Goal: Ask a question

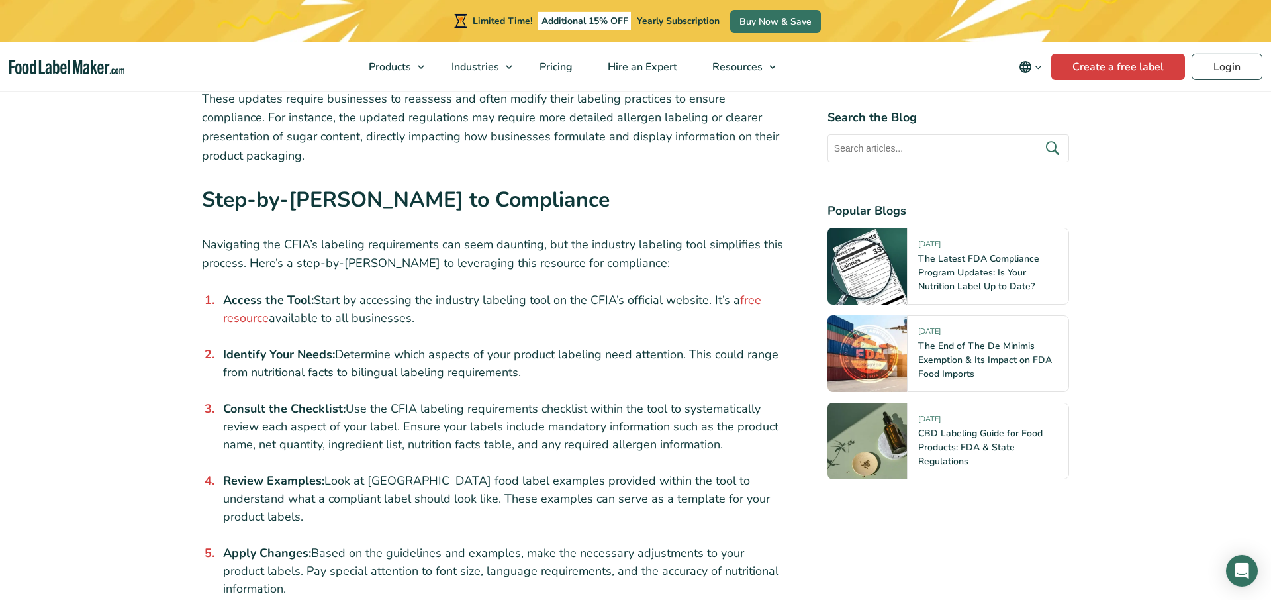
scroll to position [1756, 0]
click at [748, 291] on link "free resource" at bounding box center [492, 308] width 538 height 34
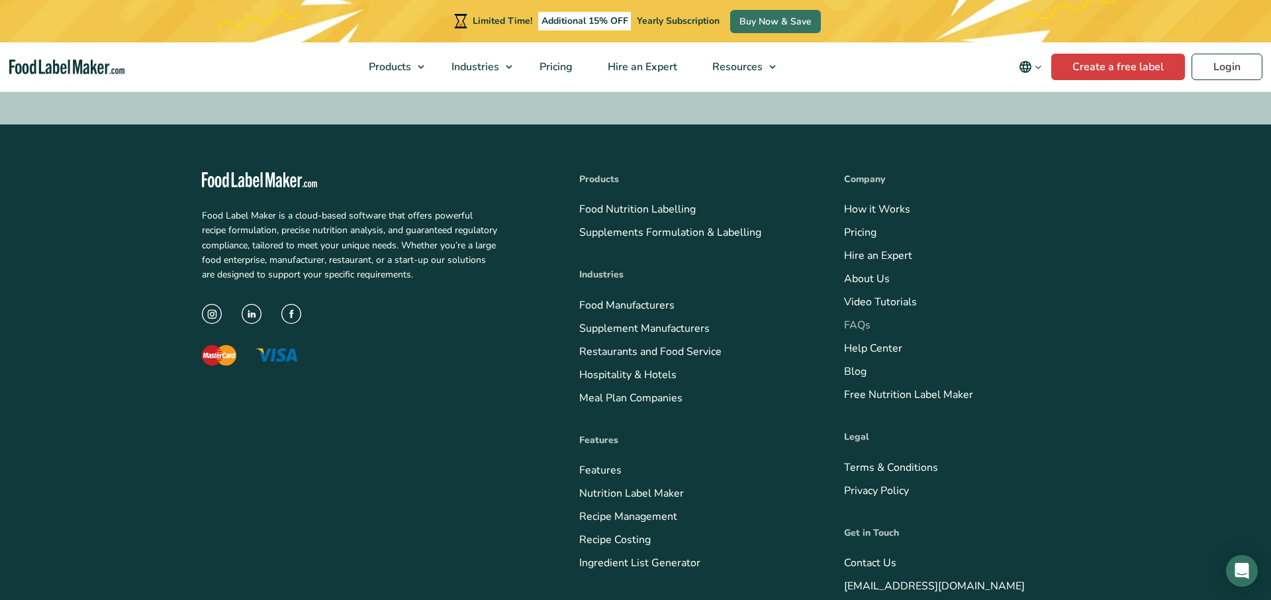
scroll to position [5268, 0]
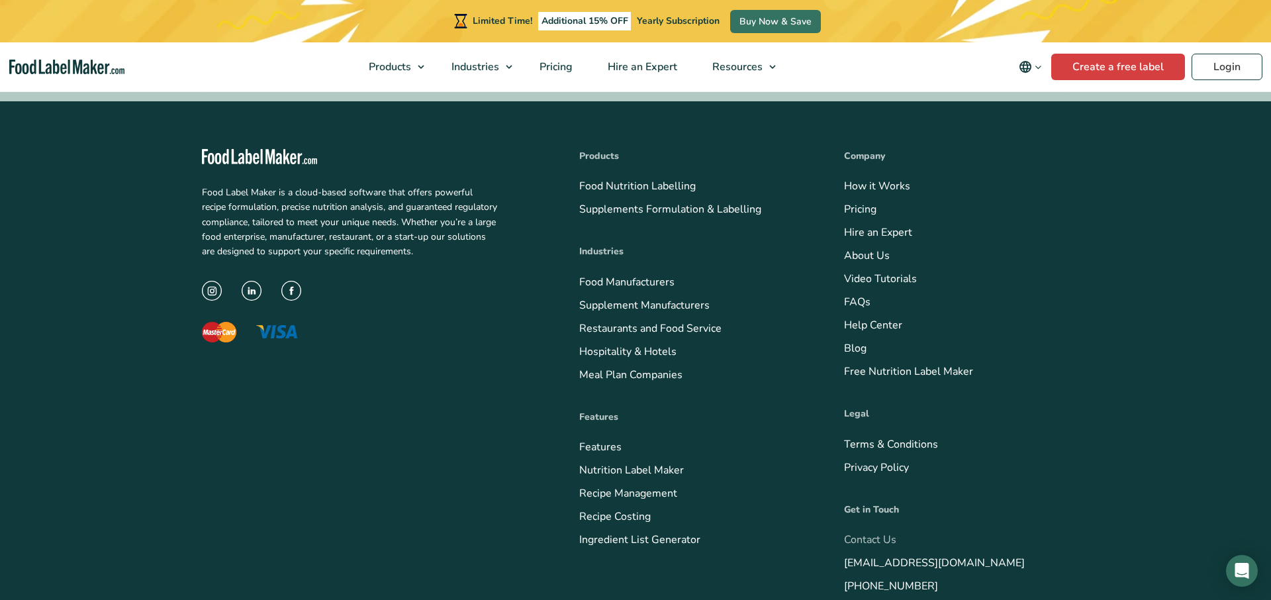
click at [874, 532] on link "Contact Us" at bounding box center [870, 539] width 52 height 15
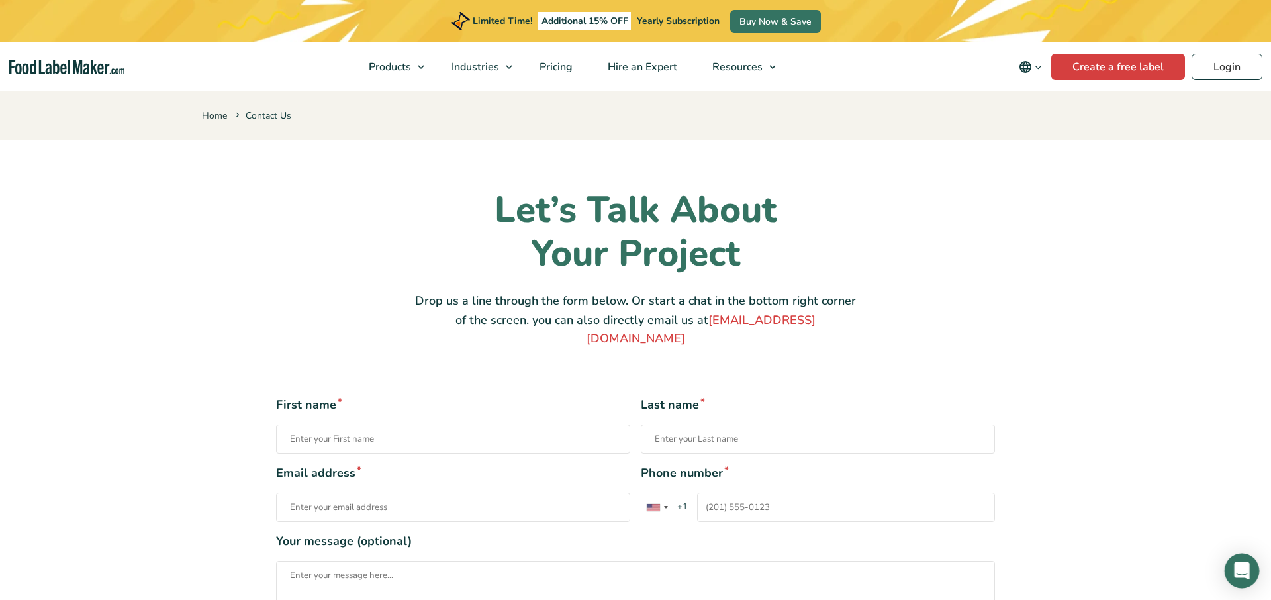
click at [1244, 569] on icon "Open Intercom Messenger" at bounding box center [1241, 570] width 15 height 17
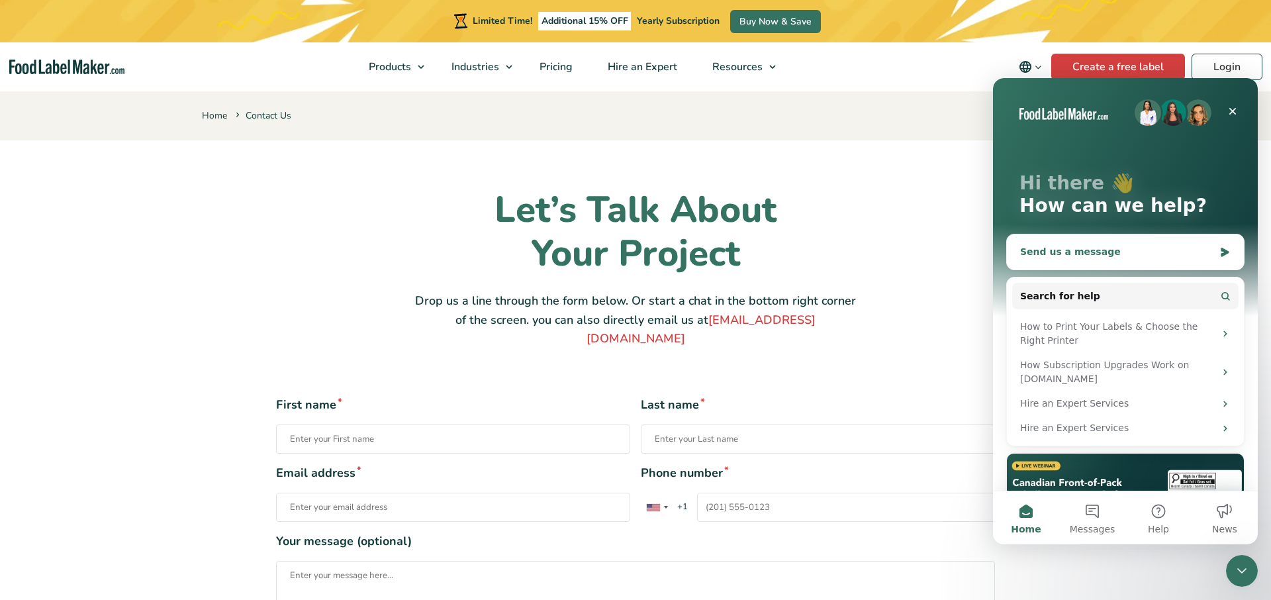
click at [1053, 251] on div "Send us a message" at bounding box center [1117, 252] width 194 height 14
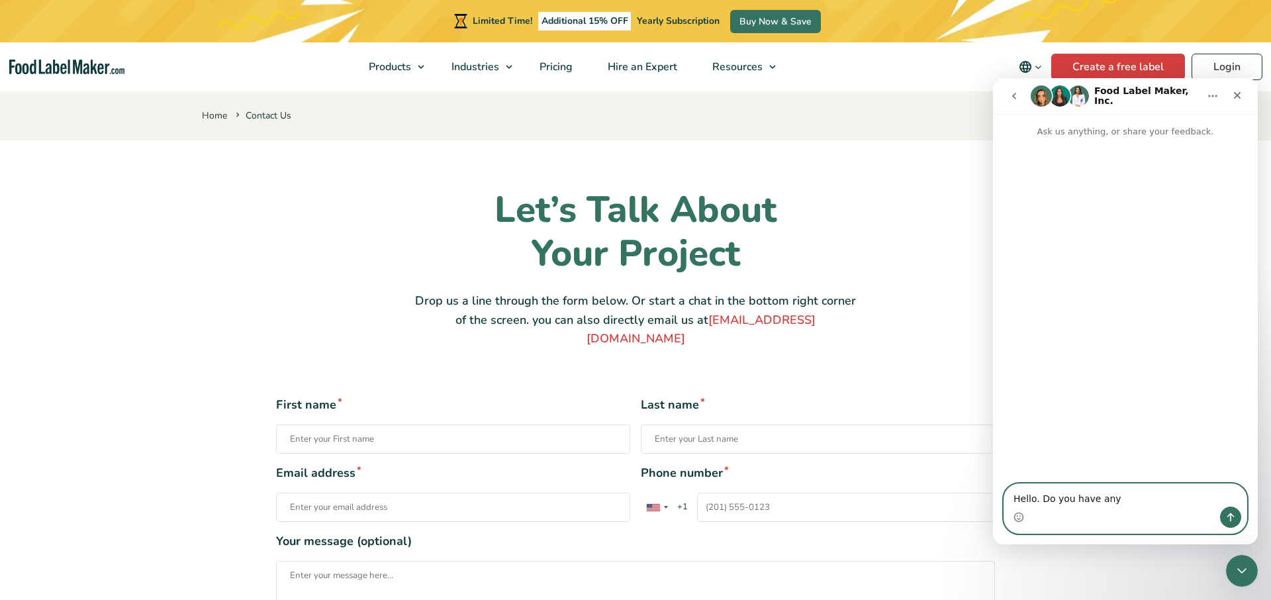
click at [1117, 499] on textarea "Hello. Do you have any" at bounding box center [1125, 495] width 242 height 23
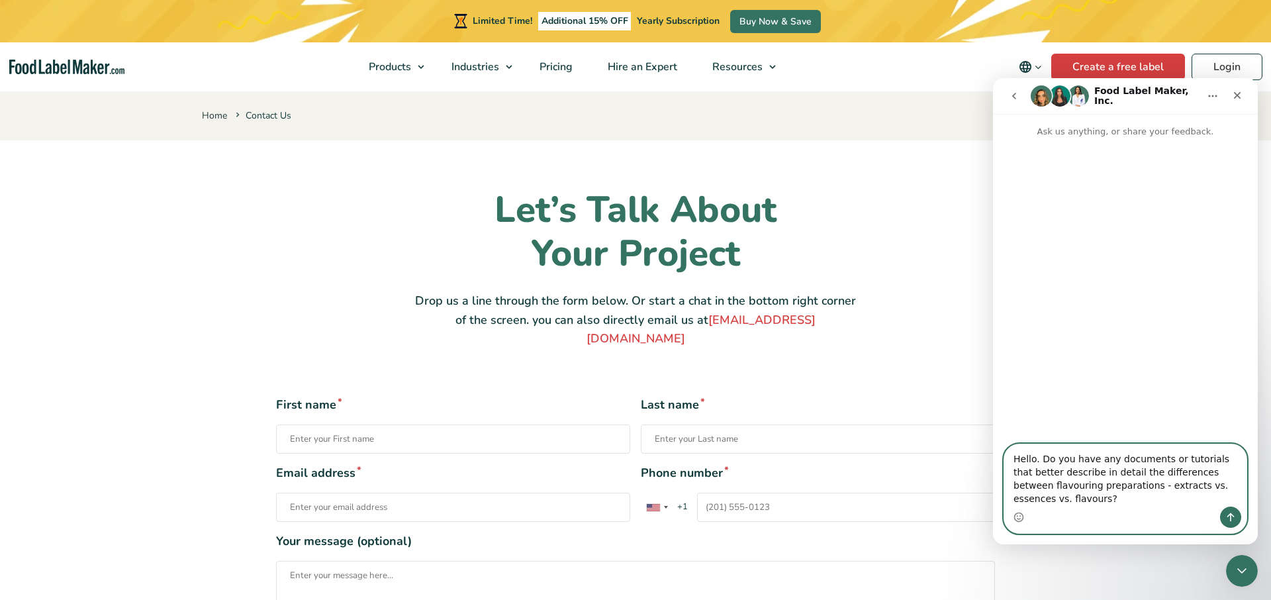
click at [1108, 487] on textarea "Hello. Do you have any documents or tutorials that better describe in detail th…" at bounding box center [1125, 475] width 242 height 62
drag, startPoint x: 1150, startPoint y: 484, endPoint x: 1114, endPoint y: 486, distance: 36.5
click at [1114, 486] on textarea "Hello. Do you have any documents or tutorials that better describe in detail th…" at bounding box center [1125, 475] width 242 height 62
click at [1104, 499] on textarea "Hello. Do you have any documents or tutorials that better describe in detail th…" at bounding box center [1125, 475] width 242 height 62
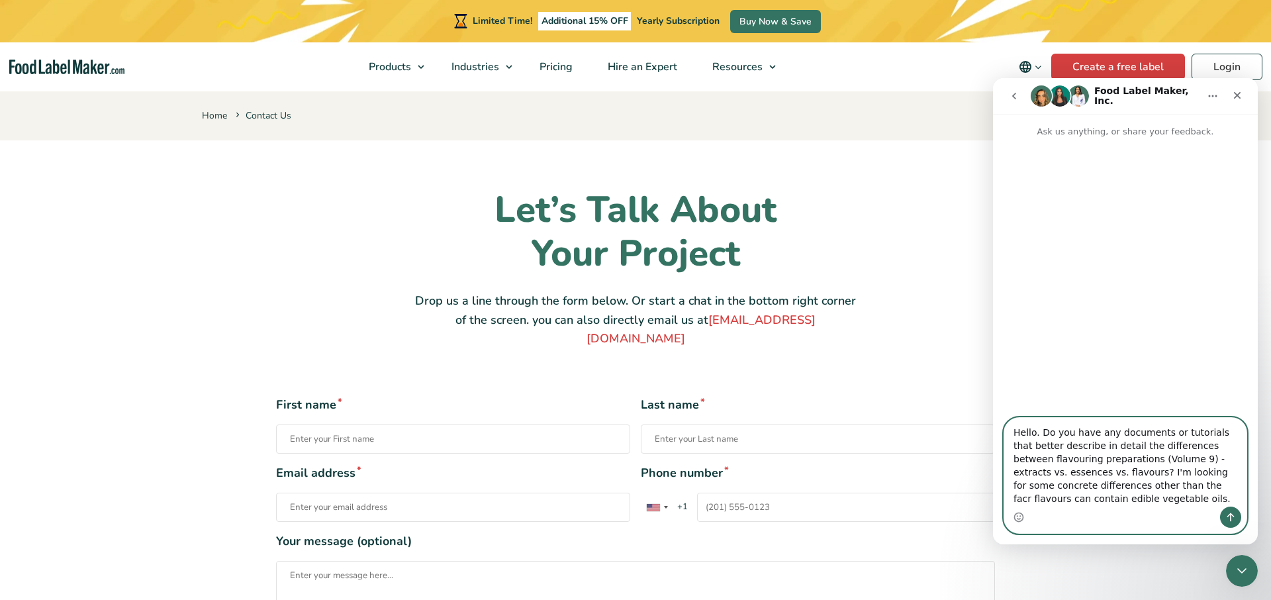
click at [1137, 487] on textarea "Hello. Do you have any documents or tutorials that better describe in detail th…" at bounding box center [1125, 462] width 242 height 89
click at [1051, 474] on textarea "Hello. Do you have any documents or tutorials that better describe in detail th…" at bounding box center [1125, 462] width 242 height 89
click at [1124, 473] on textarea "Hello. Do you have any documents or tutorials that better describe in detail th…" at bounding box center [1125, 456] width 242 height 102
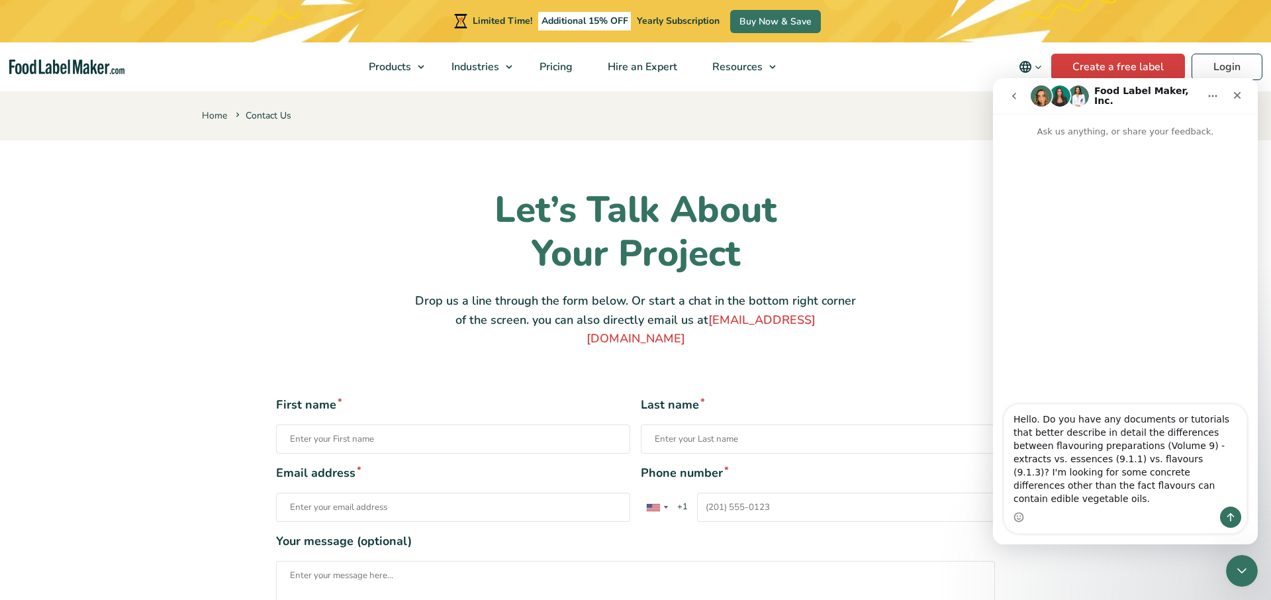
click at [1177, 513] on div "Intercom messenger" at bounding box center [1125, 517] width 242 height 21
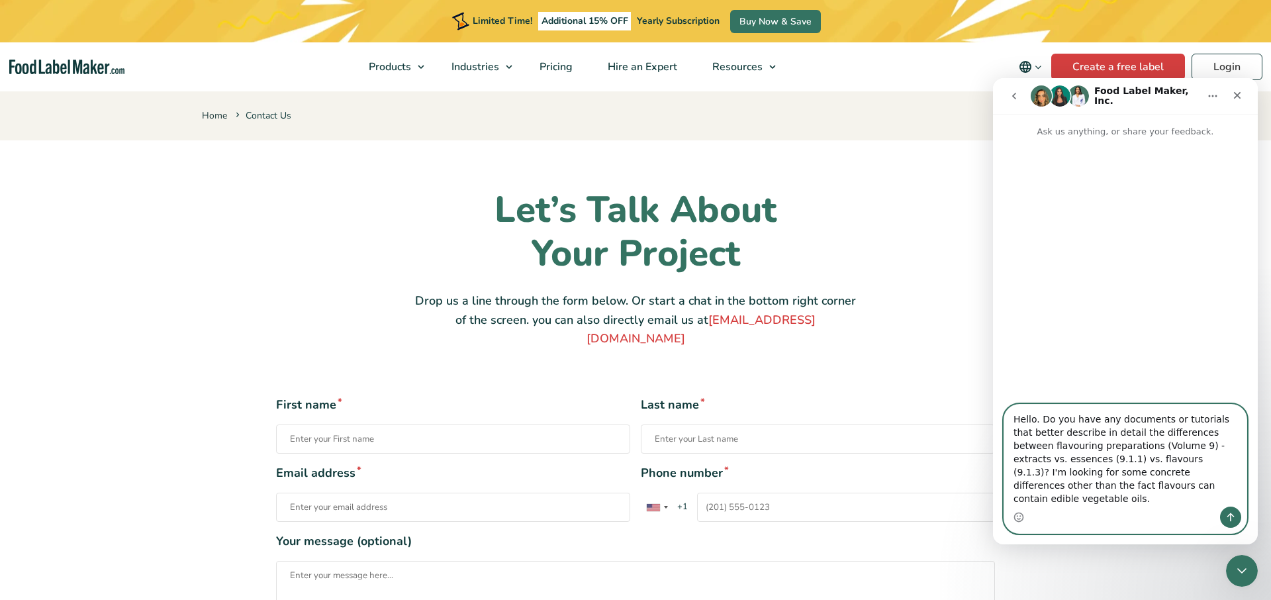
click at [1157, 503] on textarea "Hello. Do you have any documents or tutorials that better describe in detail th…" at bounding box center [1125, 456] width 242 height 102
type textarea "Hello. Do you have any documents or tutorials that better describe in detail th…"
click at [1230, 518] on icon "Send a message…" at bounding box center [1231, 517] width 11 height 11
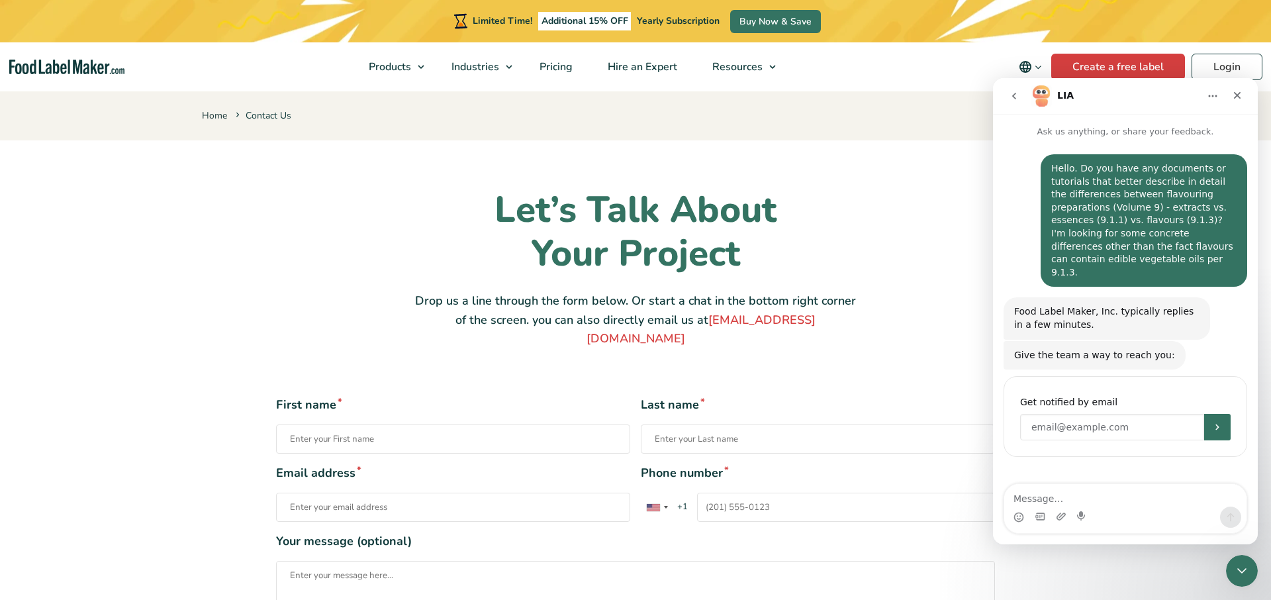
click at [1052, 414] on input "Enter your email" at bounding box center [1112, 427] width 184 height 26
type input "[EMAIL_ADDRESS][DOMAIN_NAME]"
click at [1214, 422] on icon "Submit" at bounding box center [1217, 427] width 11 height 11
click at [1051, 167] on div "Hello. Do you have any documents or tutorials that better describe in detail th…" at bounding box center [1143, 220] width 185 height 117
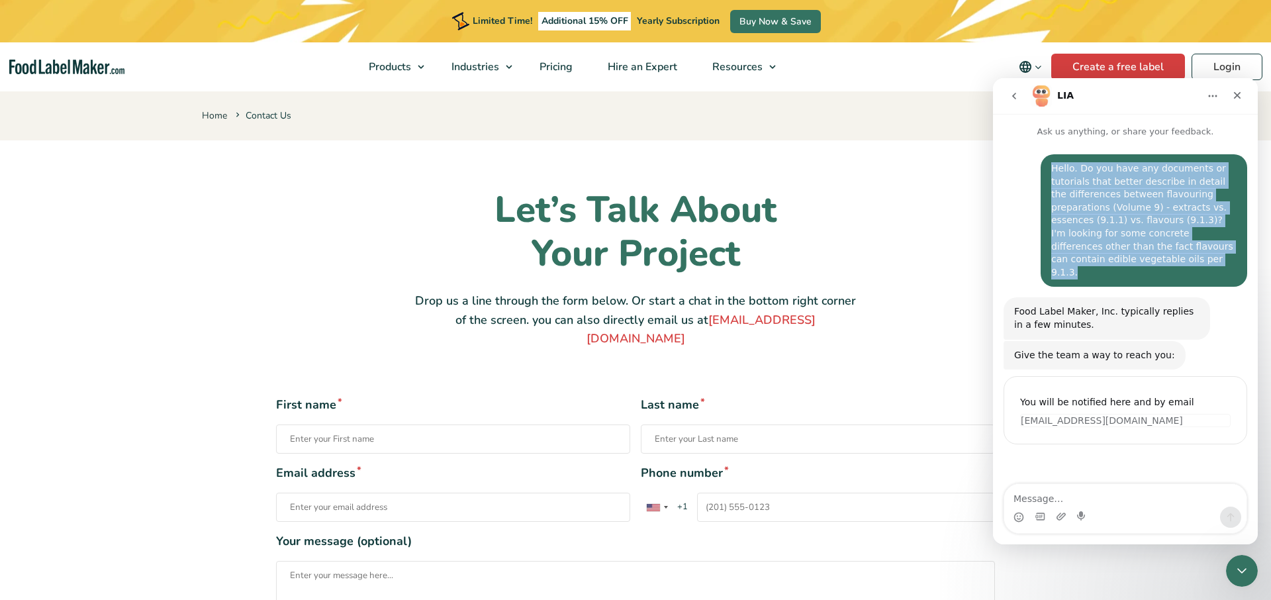
drag, startPoint x: 1053, startPoint y: 167, endPoint x: 1114, endPoint y: 261, distance: 112.0
click at [1114, 261] on div "Hello. Do you have any documents or tutorials that better describe in detail th…" at bounding box center [1143, 220] width 185 height 117
copy div "Hello. Do you have any documents or tutorials that better describe in detail th…"
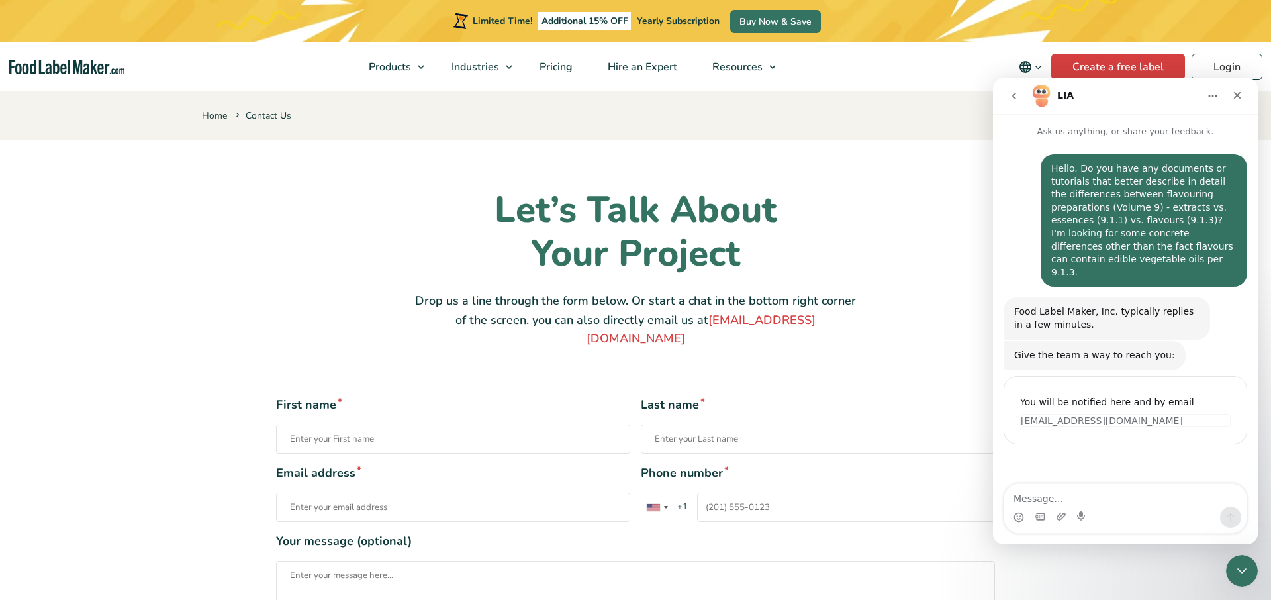
click at [1019, 166] on div "Hello. Do you have any documents or tutorials that better describe in detail th…" at bounding box center [1126, 225] width 244 height 143
